Goal: Task Accomplishment & Management: Manage account settings

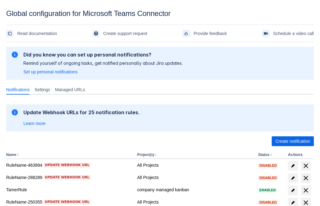
click at [292, 141] on span "Create notification" at bounding box center [292, 142] width 35 height 10
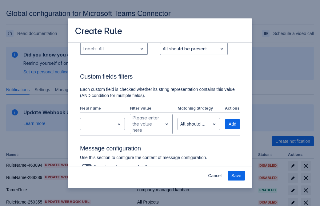
click at [113, 49] on div "Scrollable content" at bounding box center [109, 48] width 52 height 7
type input "762705_label"
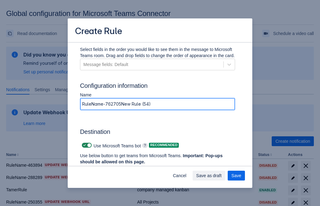
type input "RuleName-762705New Rule (54)"
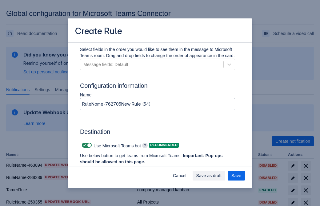
click at [84, 145] on span "Scrollable content" at bounding box center [84, 145] width 5 height 5
click at [84, 145] on input "Scrollable content" at bounding box center [84, 146] width 4 height 4
checkbox input "false"
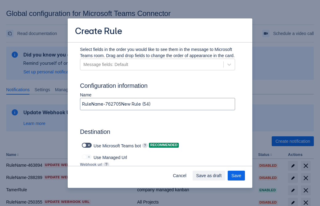
type input "https://prod-172.westeurope.logic.azure.com:443/workflows/ae977bb6ae334c9d95dfe…"
click at [236, 176] on span "Save" at bounding box center [236, 176] width 10 height 10
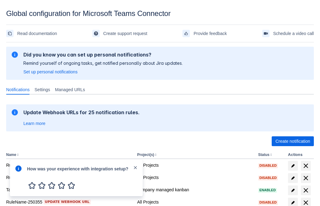
click at [20, 173] on div at bounding box center [18, 178] width 7 height 26
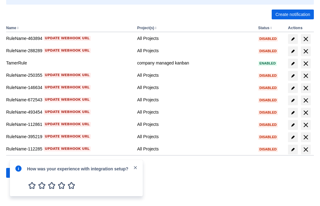
click at [20, 173] on div at bounding box center [18, 178] width 7 height 26
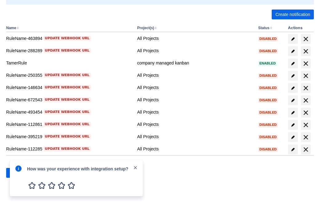
click at [20, 173] on div at bounding box center [18, 178] width 7 height 26
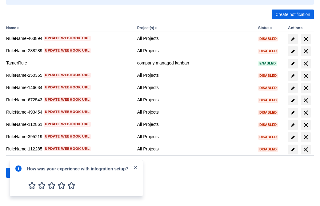
click at [20, 173] on div at bounding box center [18, 178] width 7 height 26
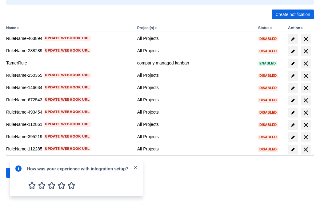
click at [20, 173] on div at bounding box center [18, 178] width 7 height 26
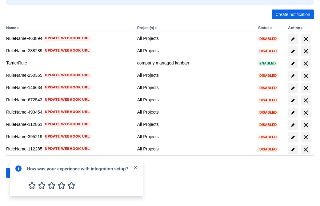
click at [20, 173] on div at bounding box center [18, 178] width 7 height 26
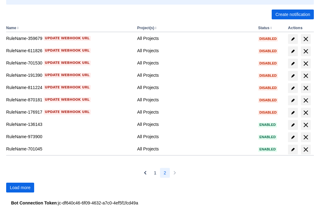
click at [20, 188] on span "Load more" at bounding box center [20, 188] width 21 height 10
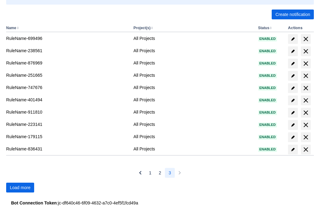
click at [20, 188] on span "Load more" at bounding box center [20, 188] width 21 height 10
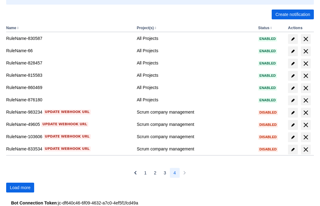
click at [20, 188] on span "Load more" at bounding box center [20, 188] width 21 height 10
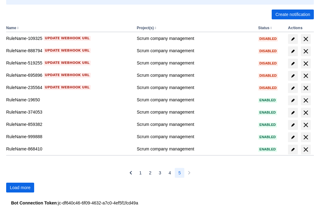
click at [20, 188] on span "Load more" at bounding box center [20, 188] width 21 height 10
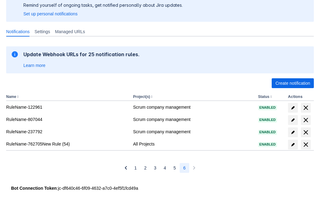
click at [305, 145] on span "delete" at bounding box center [305, 144] width 7 height 7
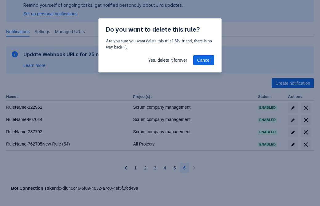
click at [167, 60] on span "Yes, delete it forever" at bounding box center [167, 60] width 39 height 10
